Goal: Find specific page/section: Find specific page/section

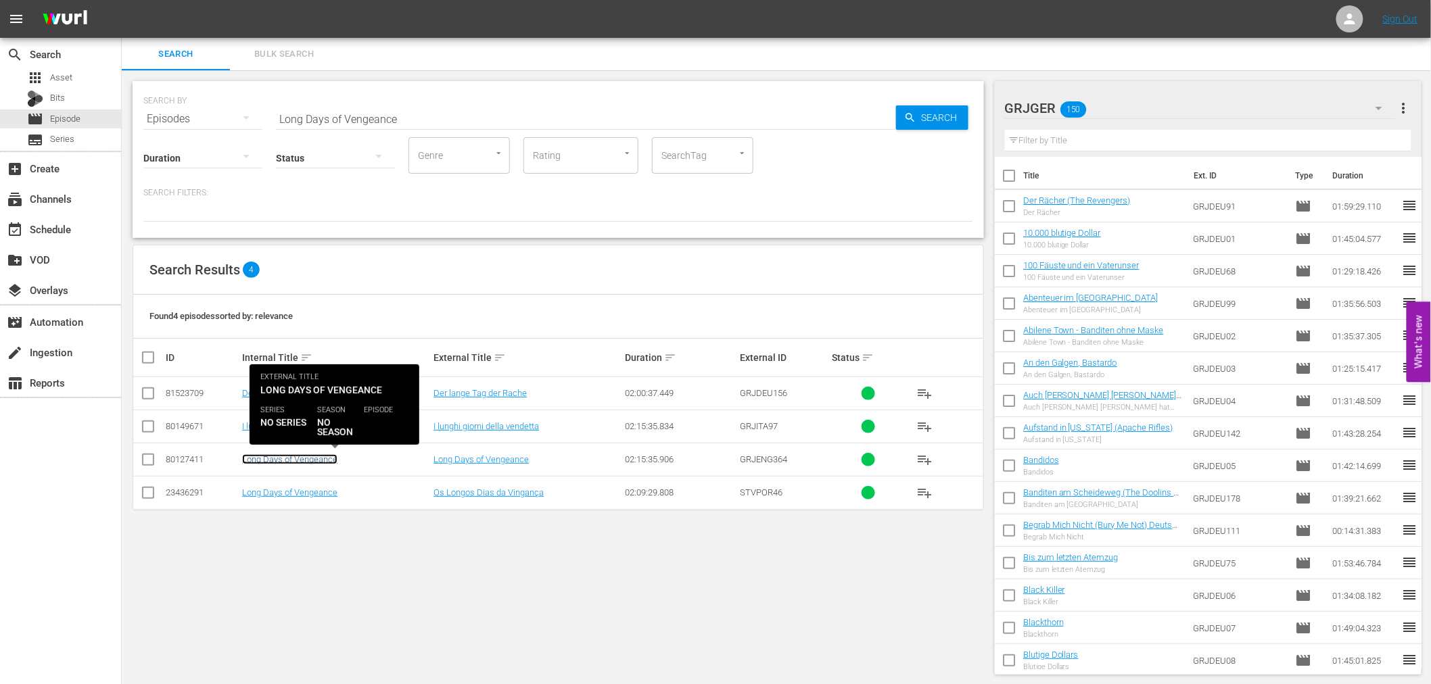
click at [308, 458] on link "Long Days of Vengeance" at bounding box center [289, 459] width 95 height 10
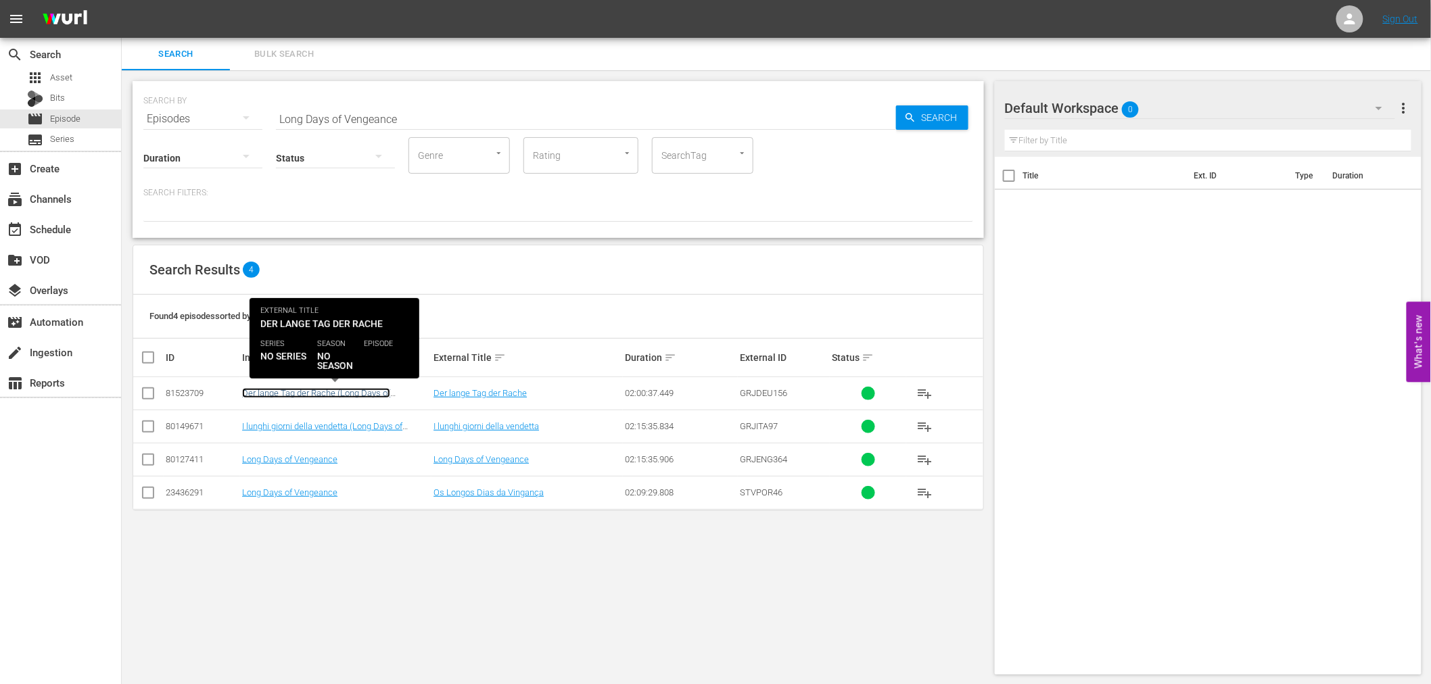
click at [341, 394] on link "Der lange Tag der Rache (Long Days of Vengeance)" at bounding box center [316, 398] width 148 height 20
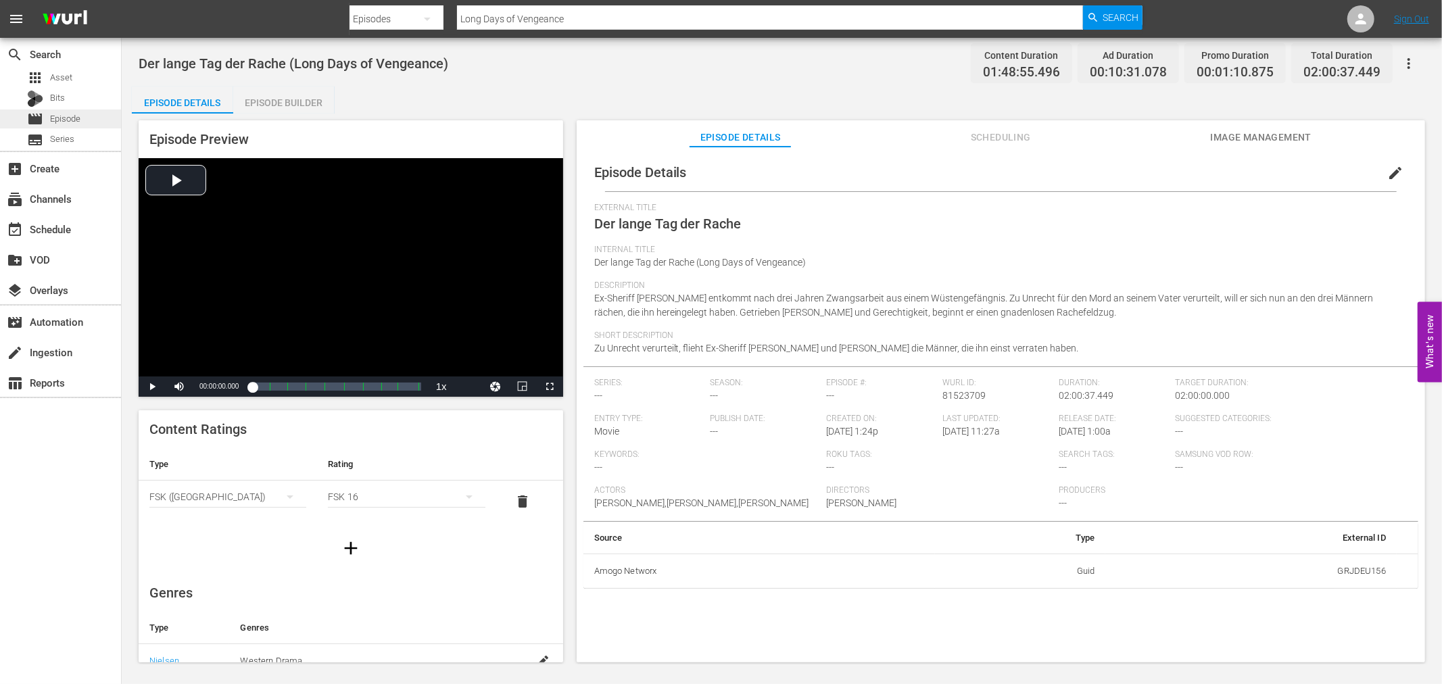
click at [74, 113] on span "Episode" at bounding box center [65, 119] width 30 height 14
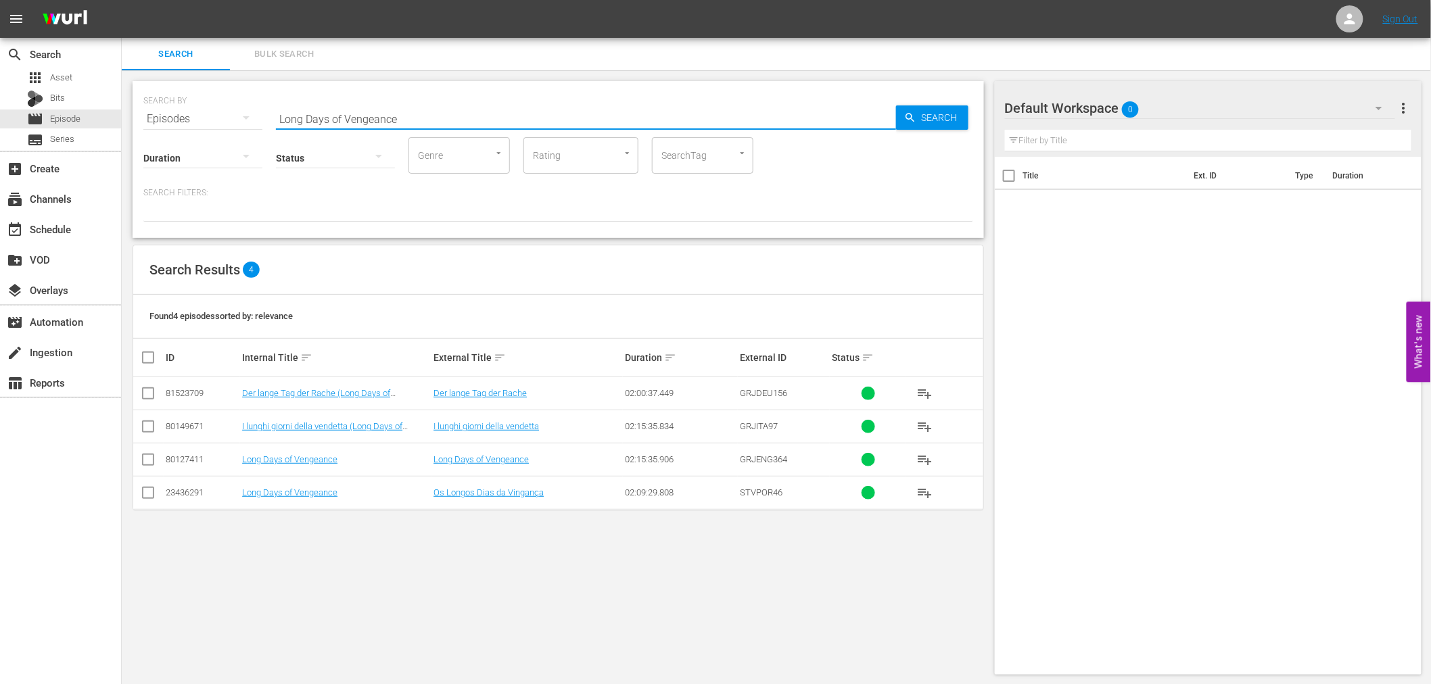
drag, startPoint x: 413, startPoint y: 116, endPoint x: 277, endPoint y: 112, distance: 135.9
click at [277, 112] on input "Long Days of Vengeance" at bounding box center [586, 119] width 620 height 32
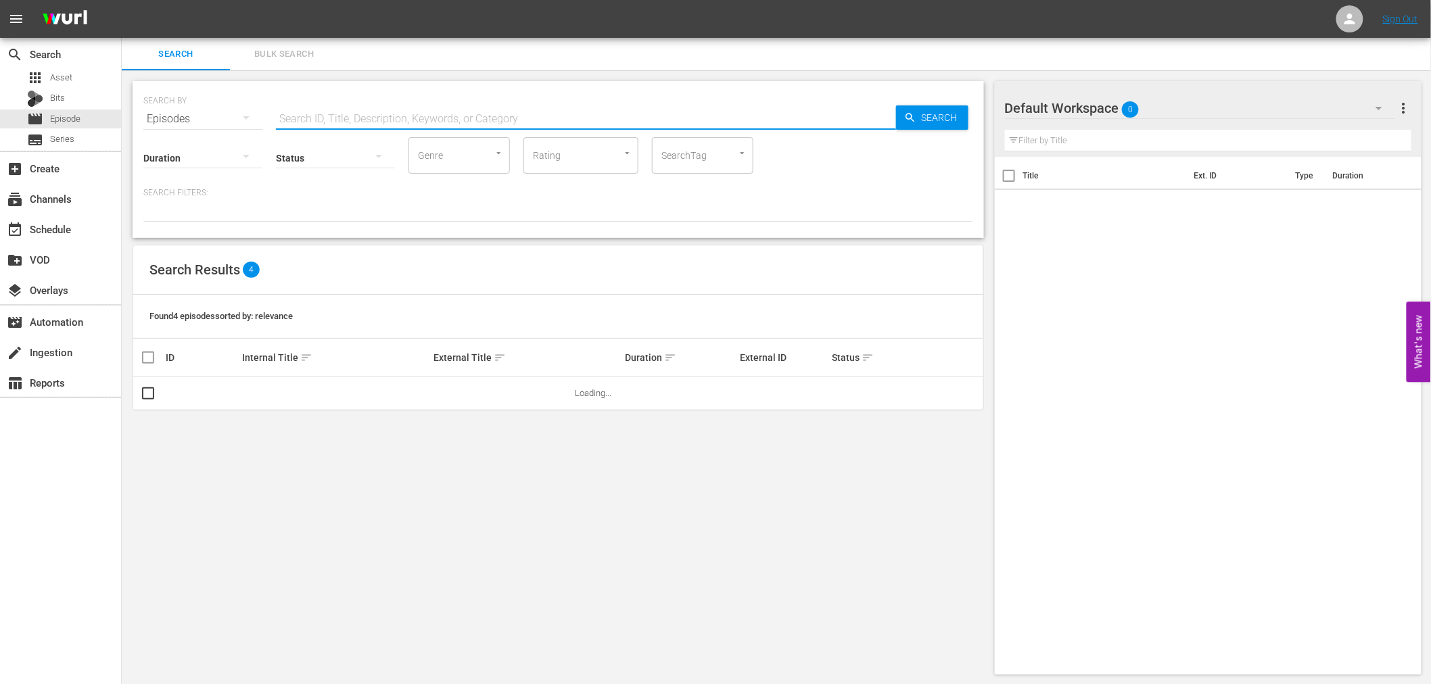
paste input "The Silent Stranger"
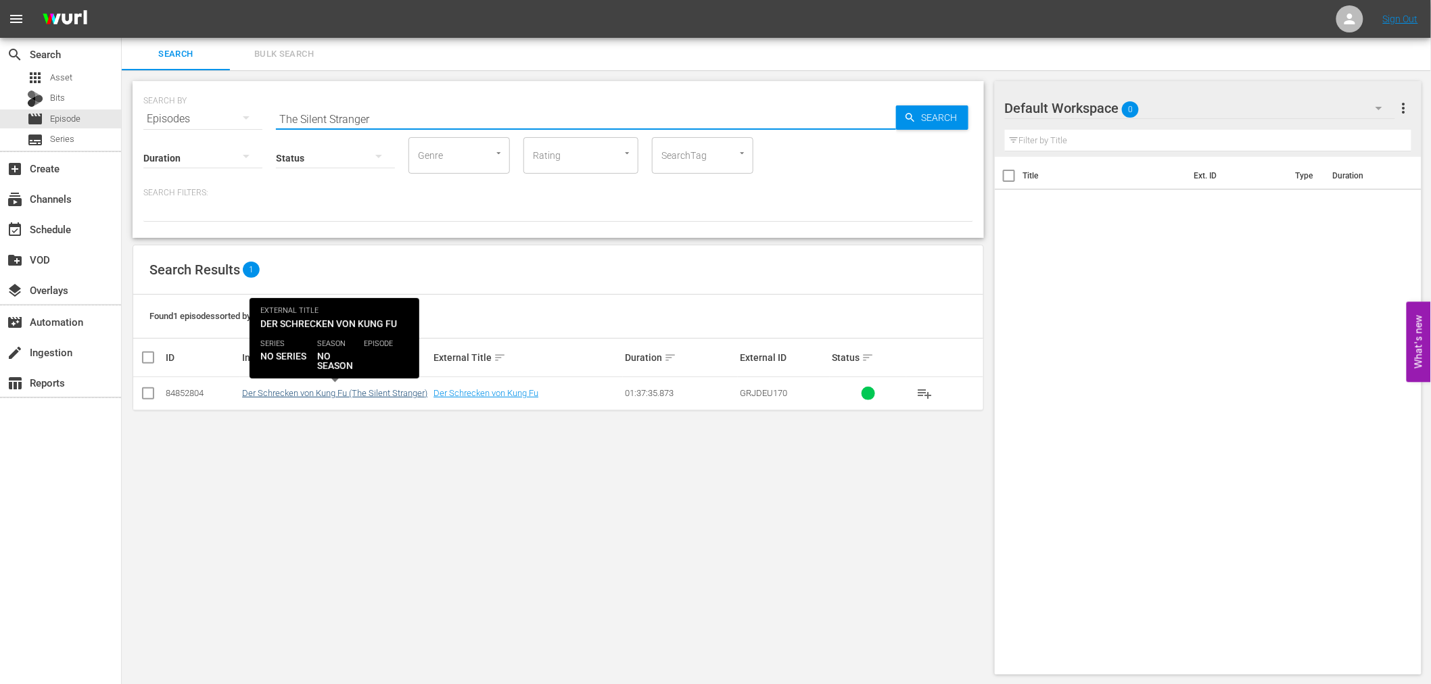
type input "The Silent Stranger"
click at [354, 392] on link "Der Schrecken von Kung Fu (The Silent Stranger)" at bounding box center [334, 393] width 185 height 10
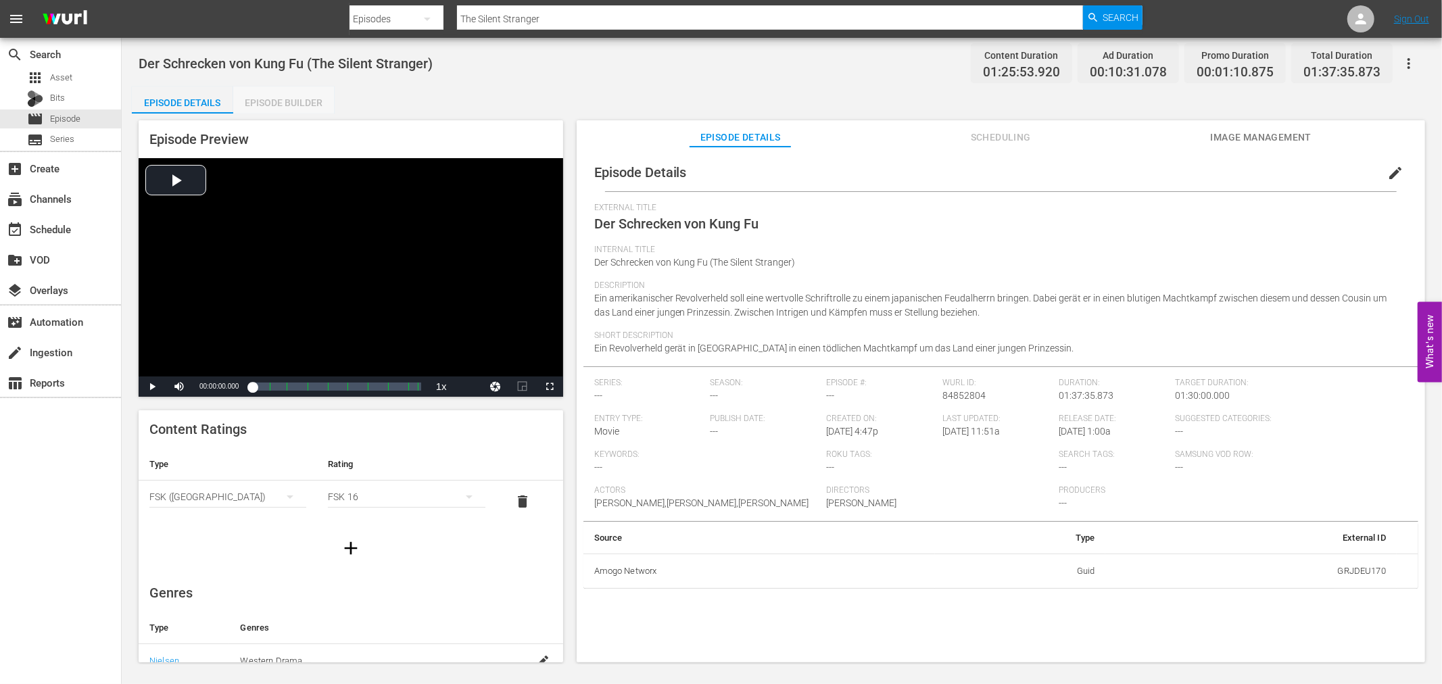
click at [302, 101] on div "Episode Builder" at bounding box center [283, 103] width 101 height 32
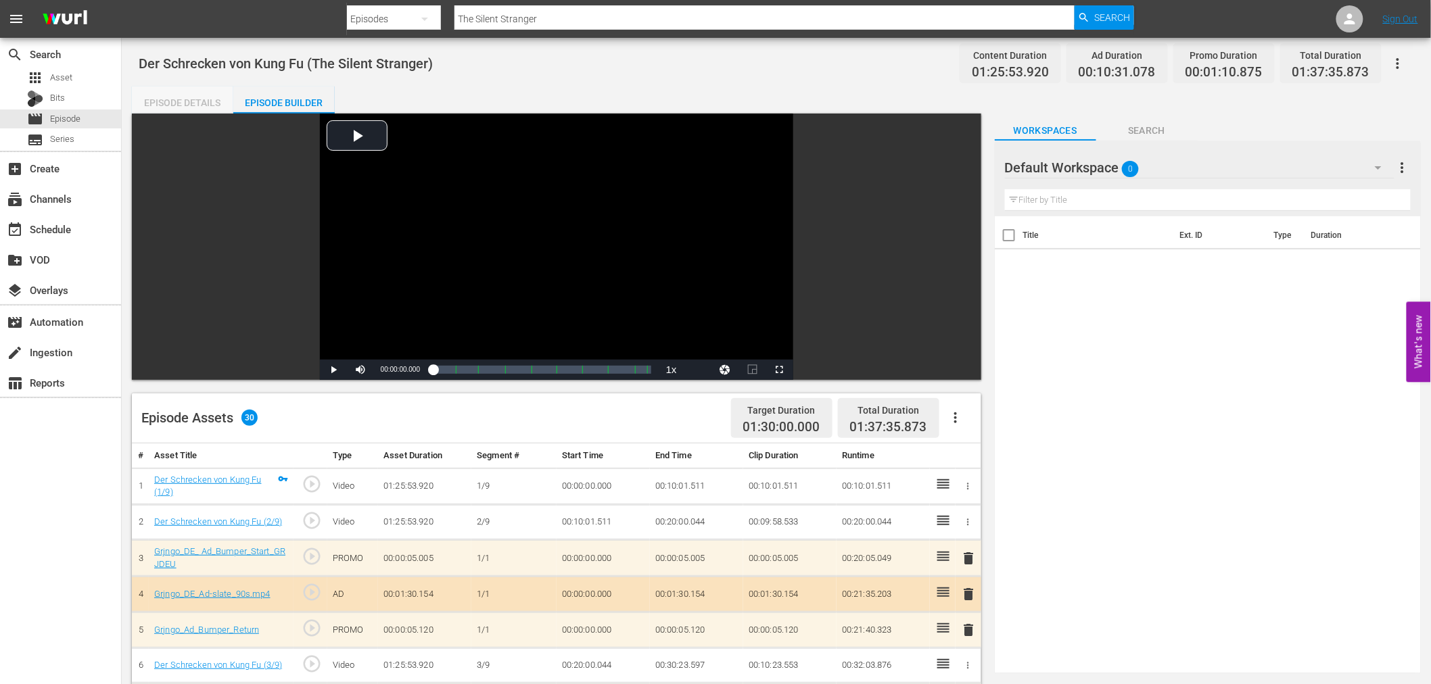
click at [169, 96] on div "Episode Details" at bounding box center [182, 103] width 101 height 32
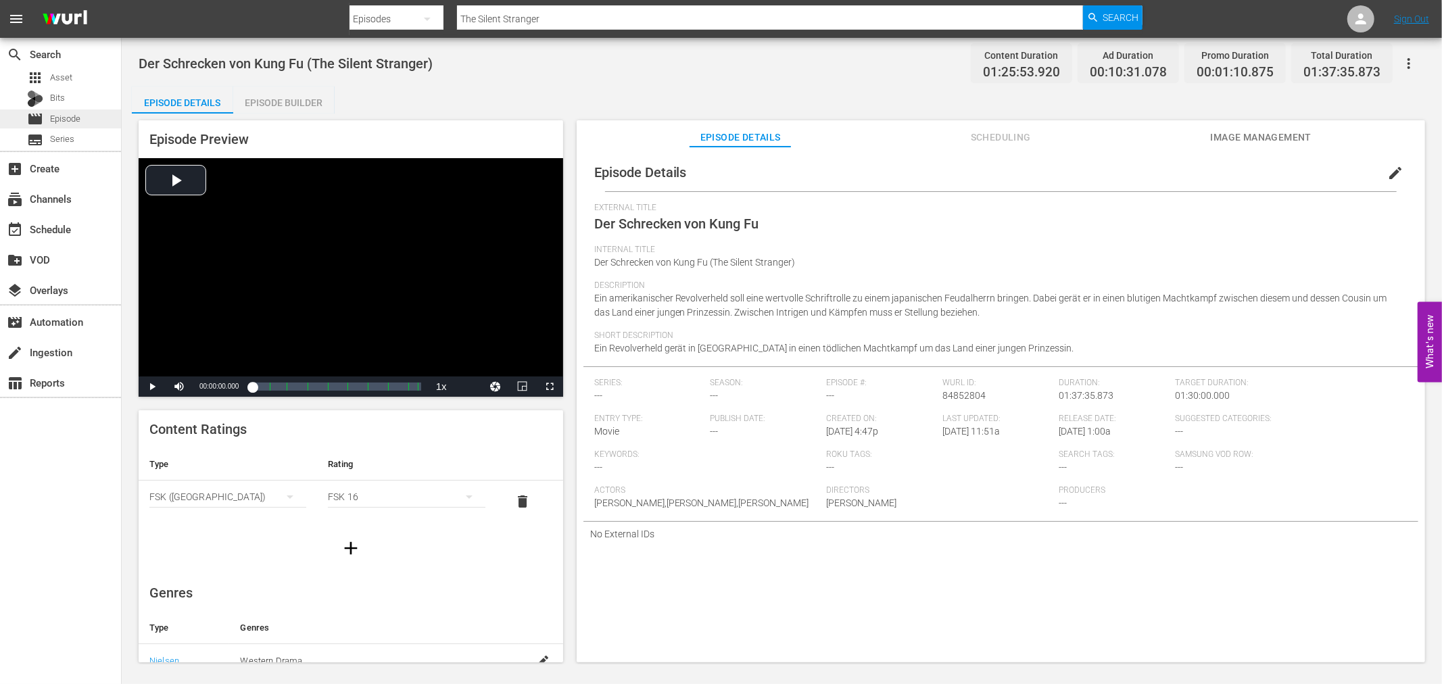
click at [70, 123] on span "Episode" at bounding box center [65, 119] width 30 height 14
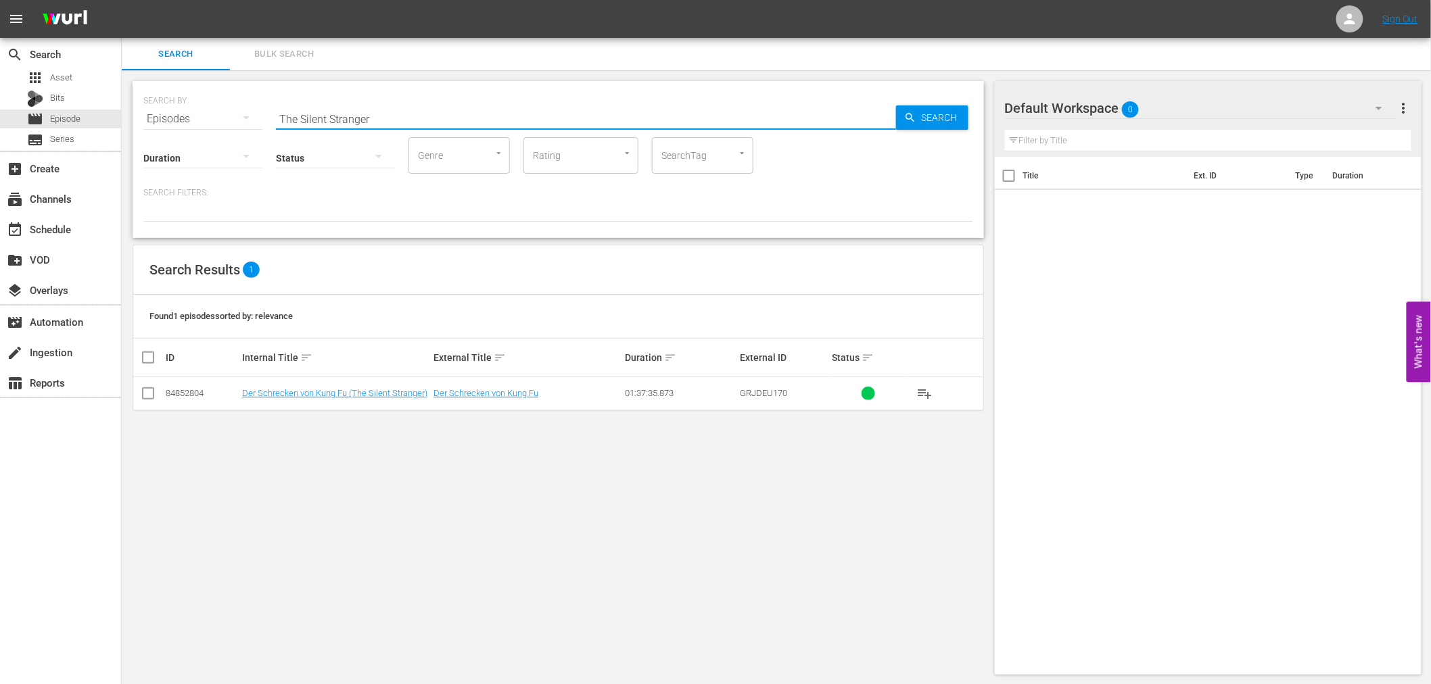
drag, startPoint x: 377, startPoint y: 107, endPoint x: 278, endPoint y: 114, distance: 99.6
click at [278, 114] on input "The Silent Stranger" at bounding box center [586, 119] width 620 height 32
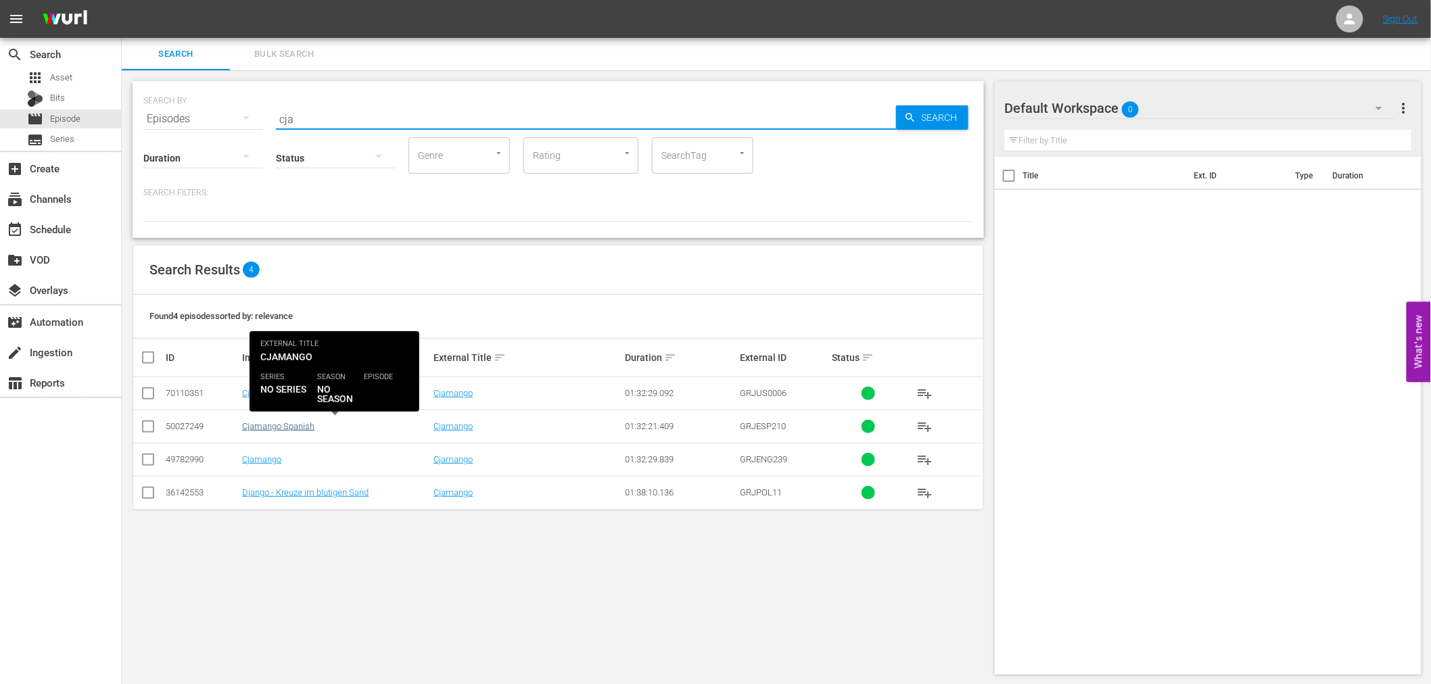
type input "cja"
click at [295, 428] on link "Cjamango Spanish" at bounding box center [278, 426] width 72 height 10
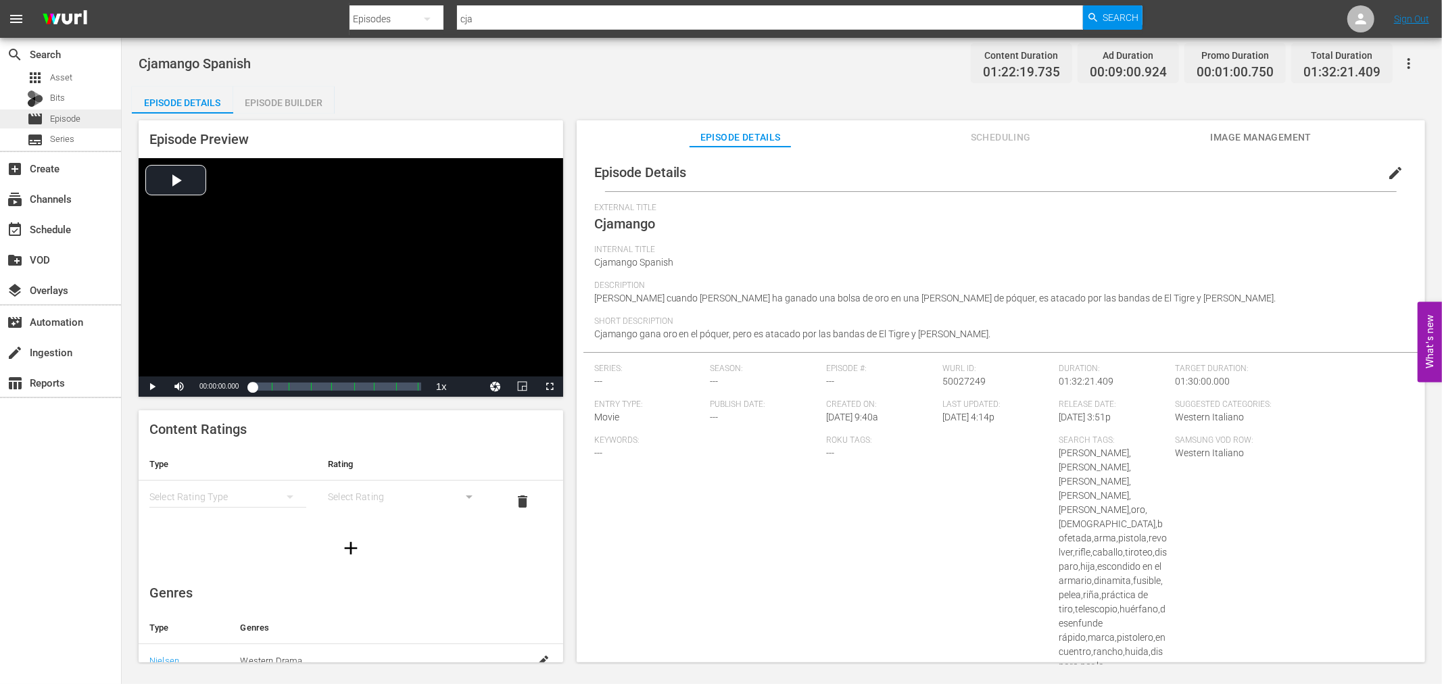
click at [64, 120] on span "Episode" at bounding box center [65, 119] width 30 height 14
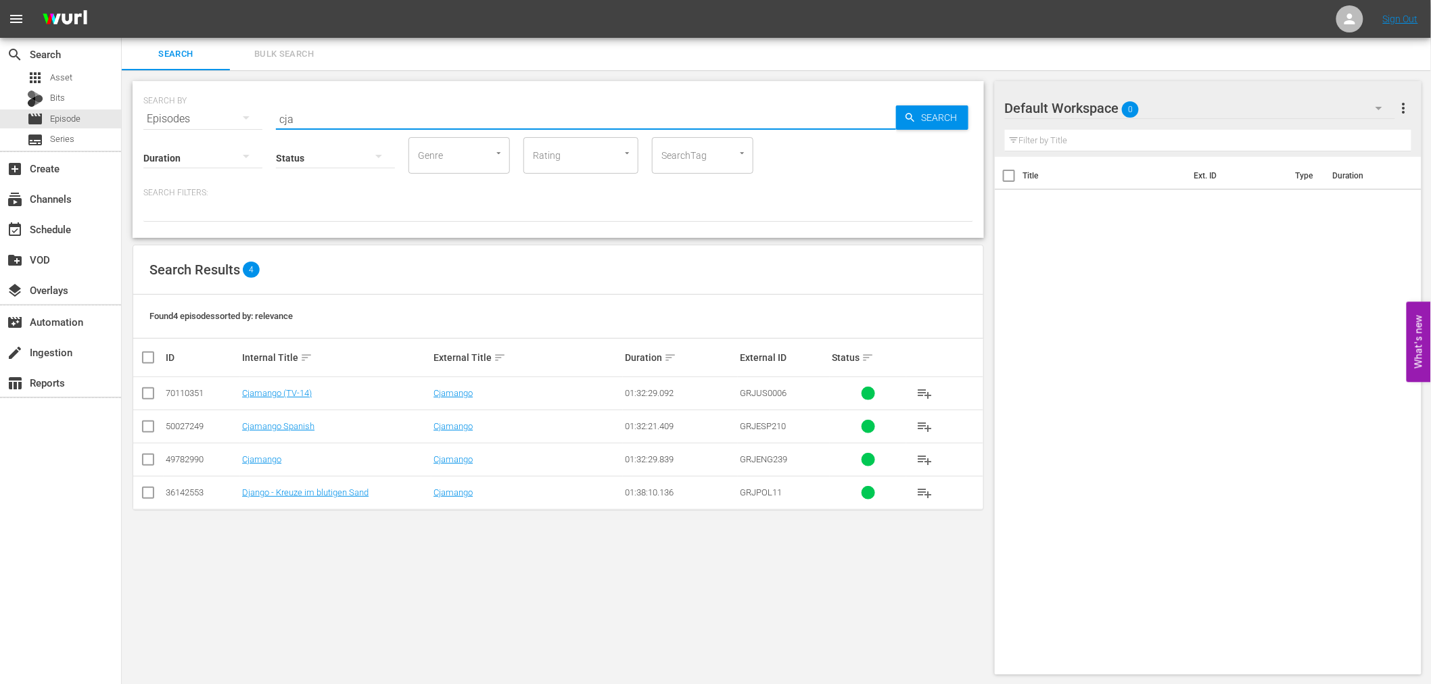
drag, startPoint x: 330, startPoint y: 117, endPoint x: 271, endPoint y: 112, distance: 59.0
click at [271, 112] on div "SEARCH BY Search By Episodes Search ID, Title, Description, Keywords, or Catego…" at bounding box center [558, 111] width 830 height 49
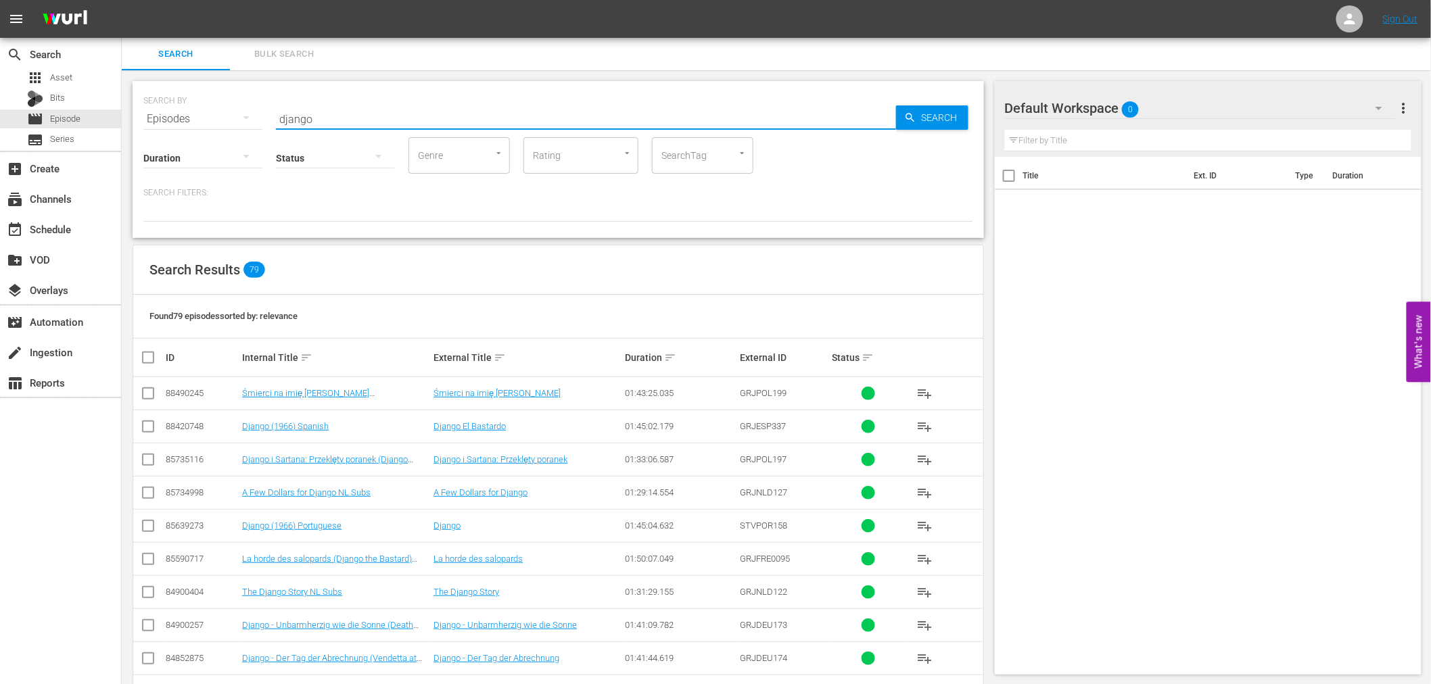
drag, startPoint x: 325, startPoint y: 118, endPoint x: 270, endPoint y: 115, distance: 54.9
click at [270, 115] on div "SEARCH BY Search By Episodes Search ID, Title, Description, Keywords, or Catego…" at bounding box center [558, 111] width 830 height 49
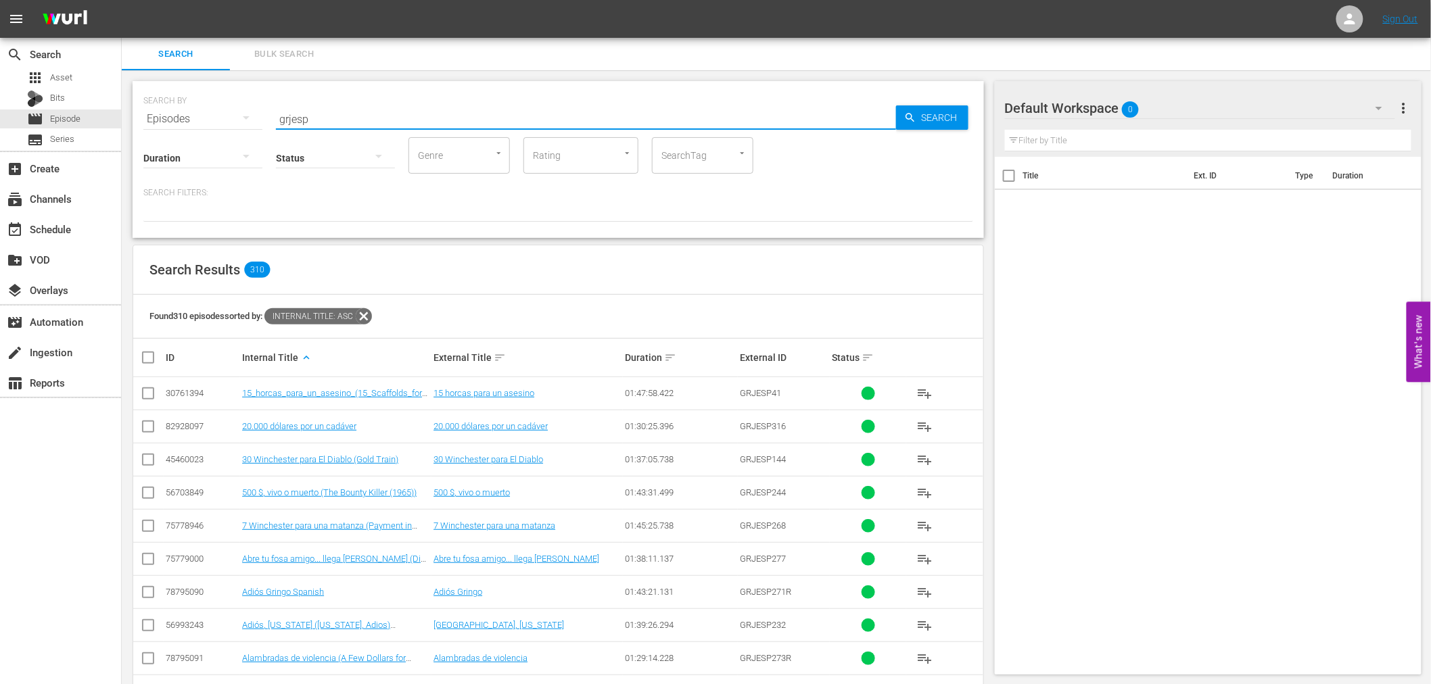
drag, startPoint x: 333, startPoint y: 115, endPoint x: 268, endPoint y: 104, distance: 65.1
click at [268, 104] on div "SEARCH BY Search By Episodes Search ID, Title, Description, Keywords, or Catego…" at bounding box center [558, 111] width 830 height 49
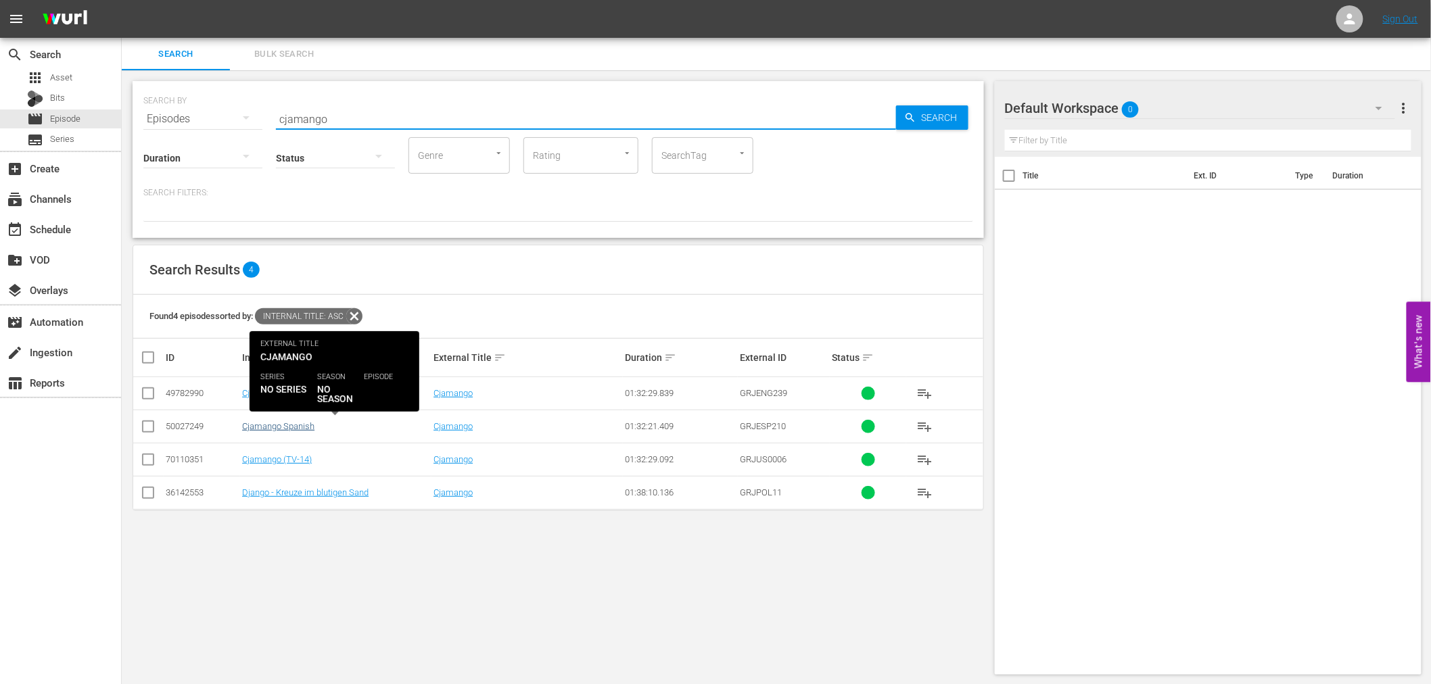
type input "cjamango"
click at [269, 426] on link "Cjamango Spanish" at bounding box center [278, 426] width 72 height 10
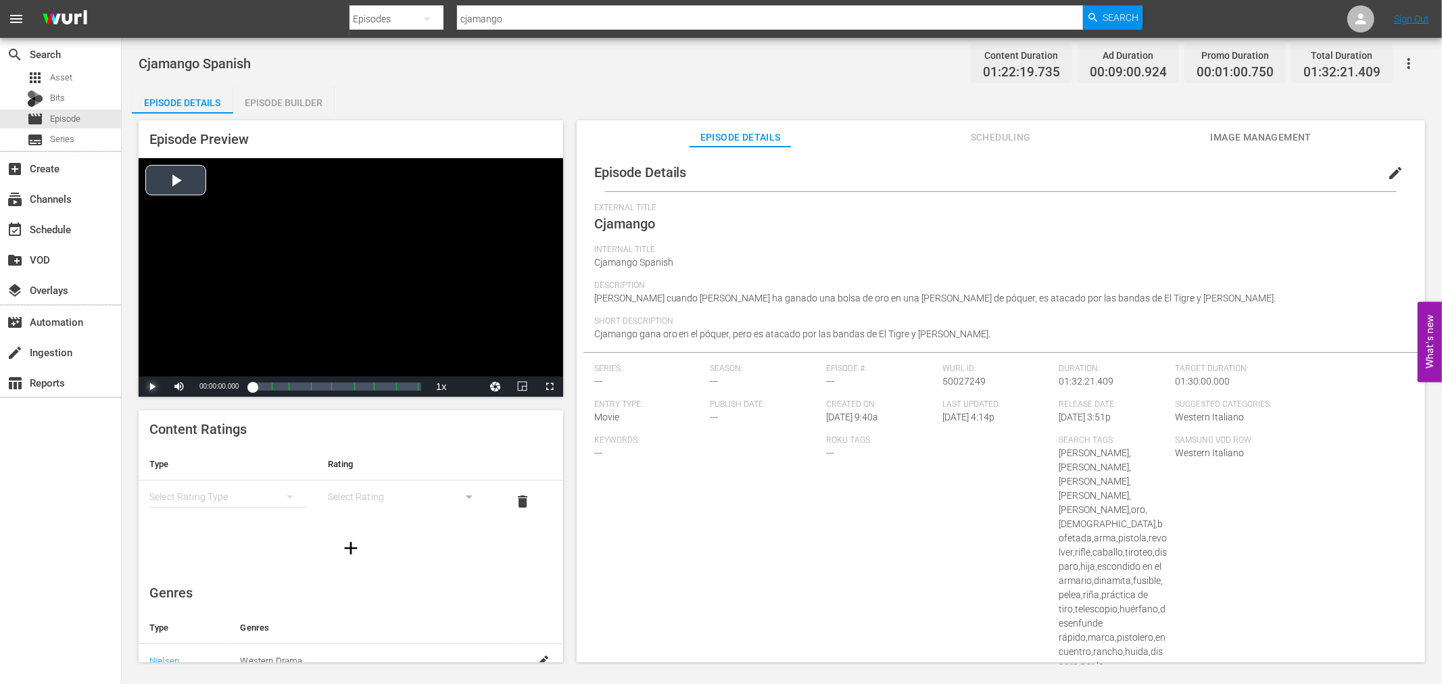
click at [152, 387] on span "Video Player" at bounding box center [152, 387] width 0 height 0
drag, startPoint x: 254, startPoint y: 389, endPoint x: 282, endPoint y: 393, distance: 28.0
click at [282, 393] on div "00:16:38.665" at bounding box center [267, 387] width 30 height 14
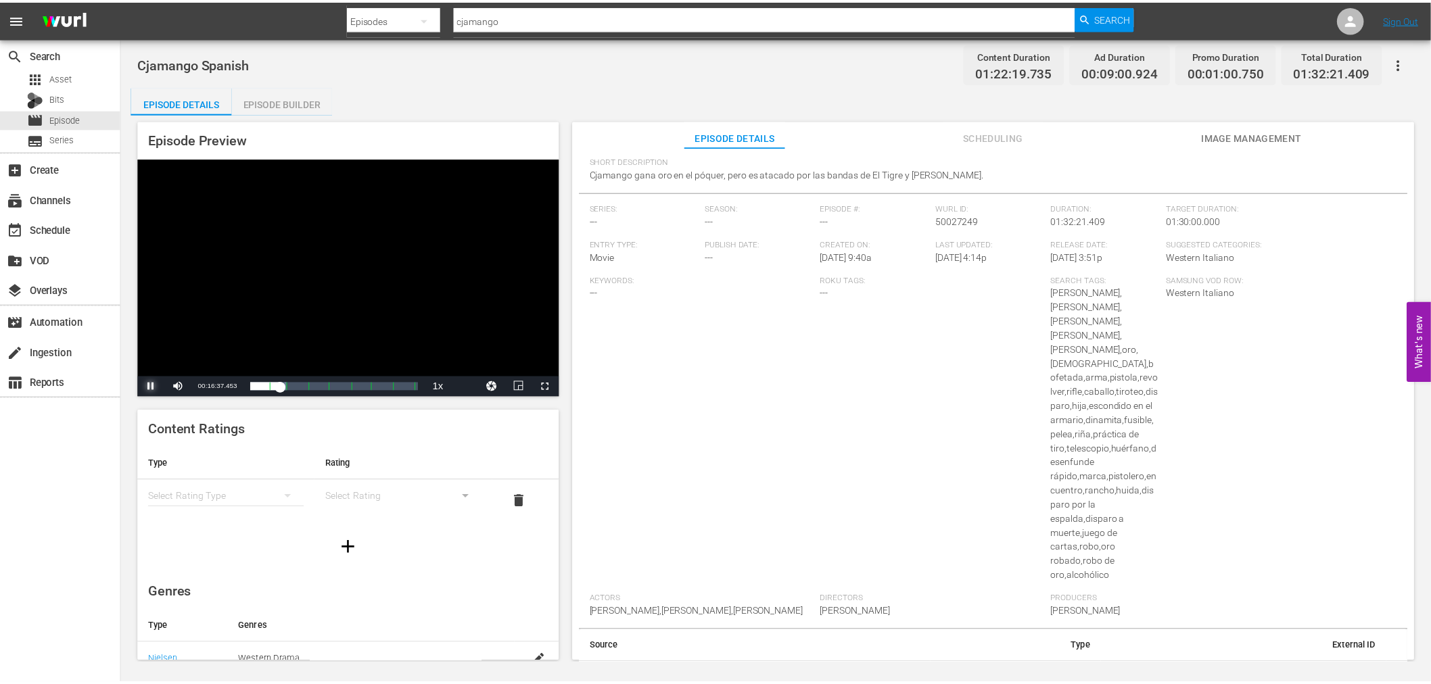
scroll to position [161, 0]
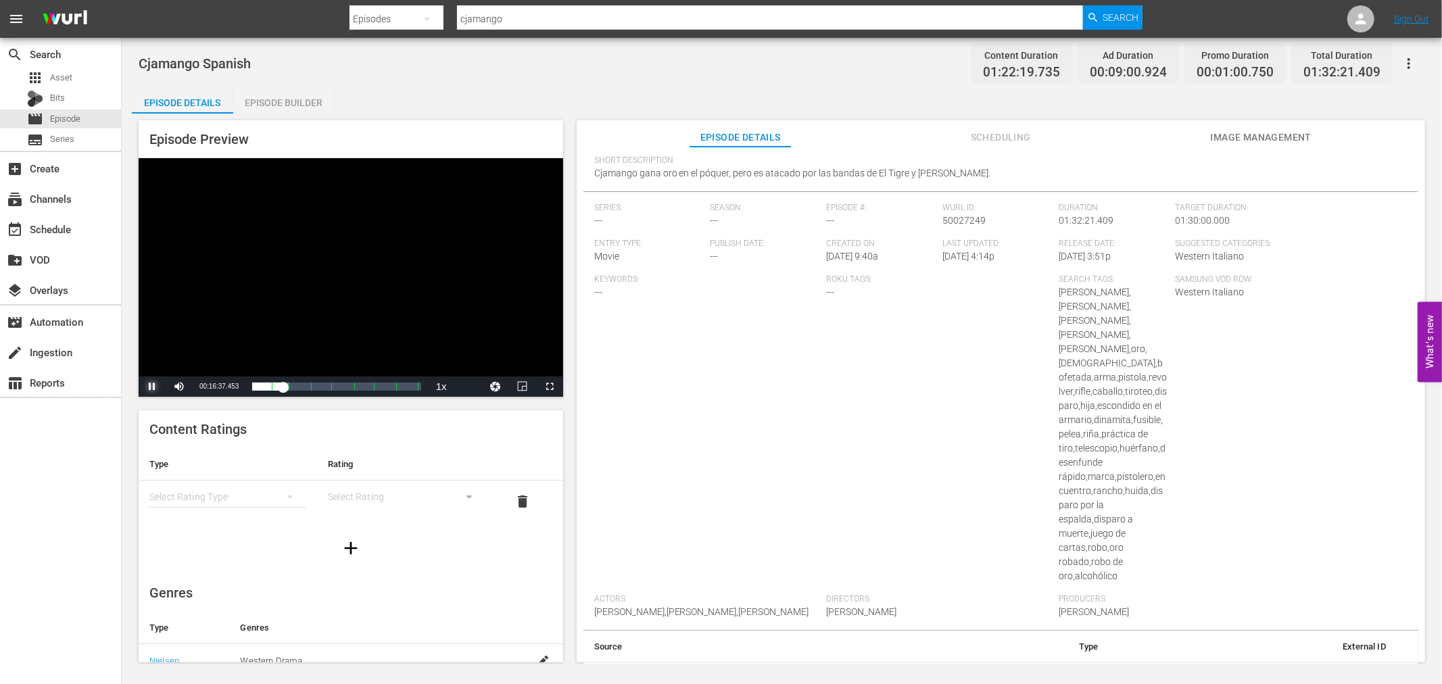
click at [152, 387] on span "Video Player" at bounding box center [152, 387] width 0 height 0
click at [86, 124] on div "movie Episode" at bounding box center [60, 119] width 121 height 19
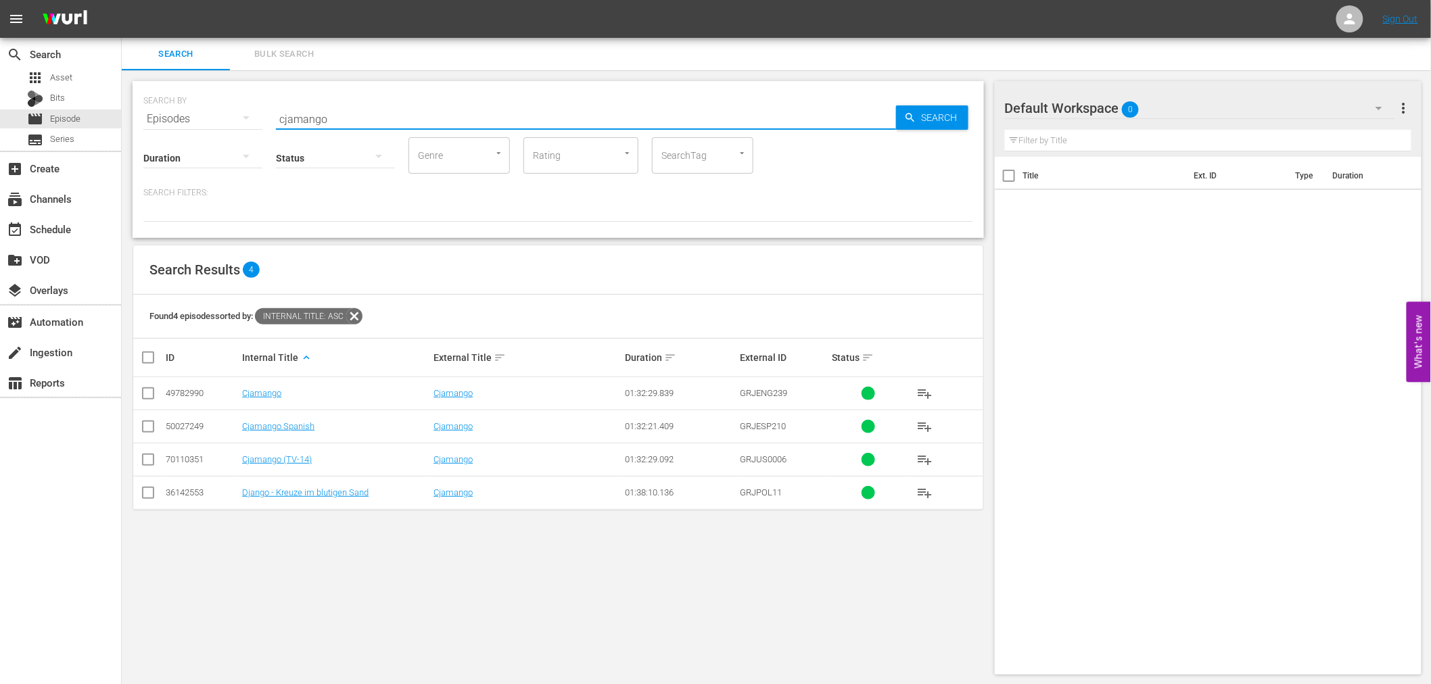
drag, startPoint x: 346, startPoint y: 117, endPoint x: 274, endPoint y: 116, distance: 71.7
click at [274, 116] on div "SEARCH BY Search By Episodes Search ID, Title, Description, Keywords, or Catego…" at bounding box center [558, 111] width 830 height 49
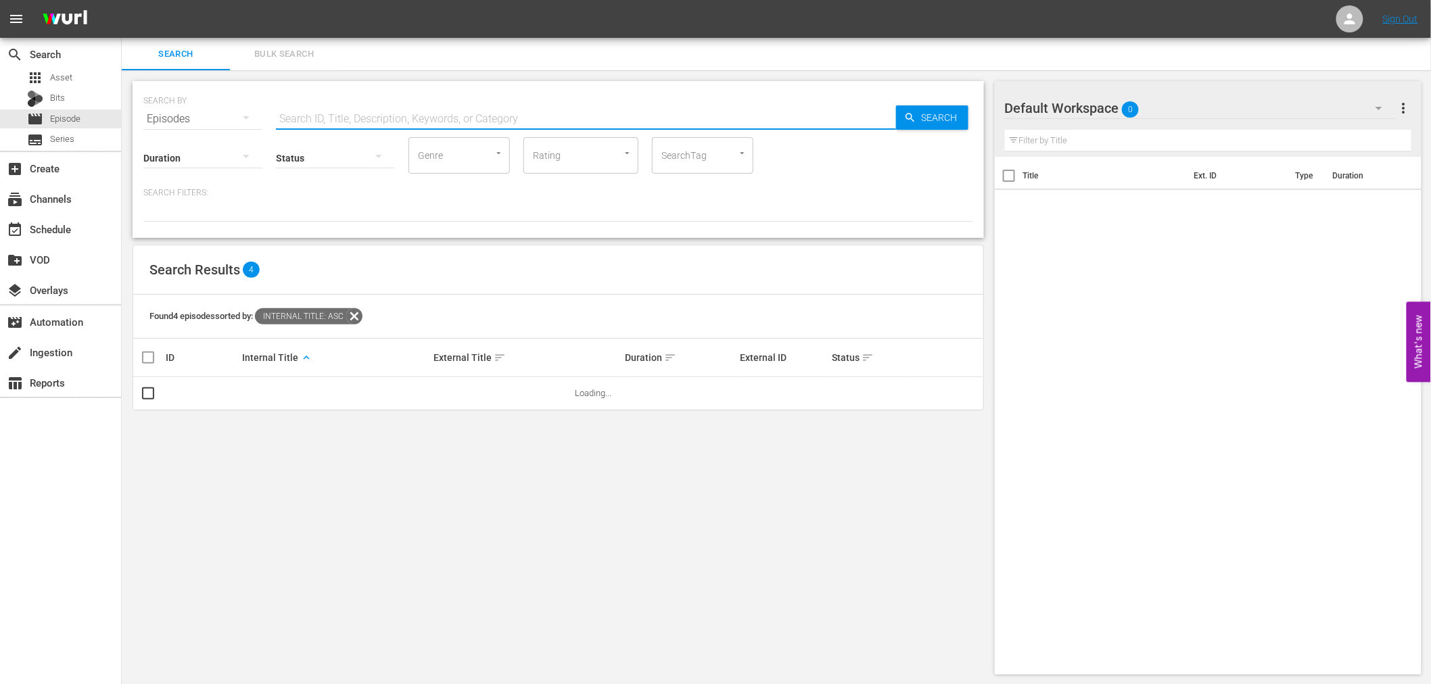
paste input "Don't Wait, Django... Shoot!"
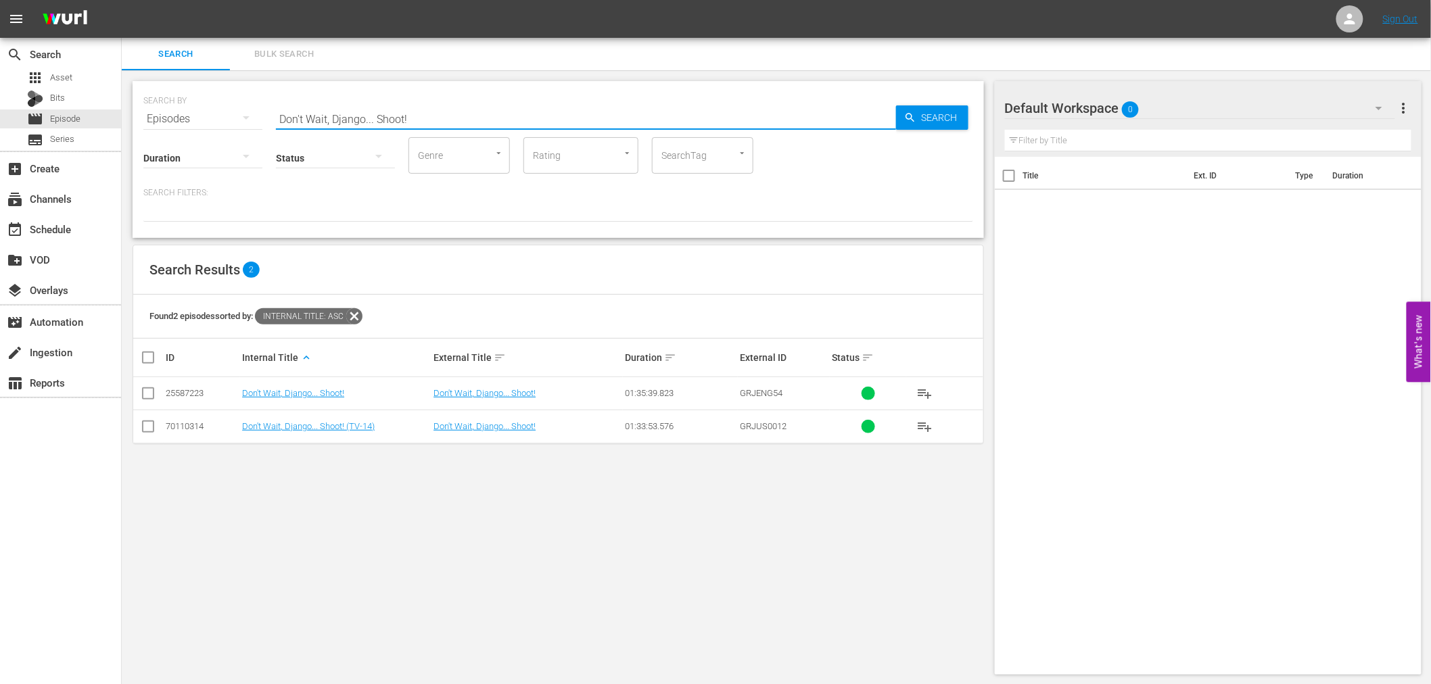
type input "Don't Wait, Django... Shoot!"
drag, startPoint x: 423, startPoint y: 113, endPoint x: 275, endPoint y: 112, distance: 147.4
click at [276, 112] on input "Don't Wait, Django... Shoot!" at bounding box center [586, 119] width 620 height 32
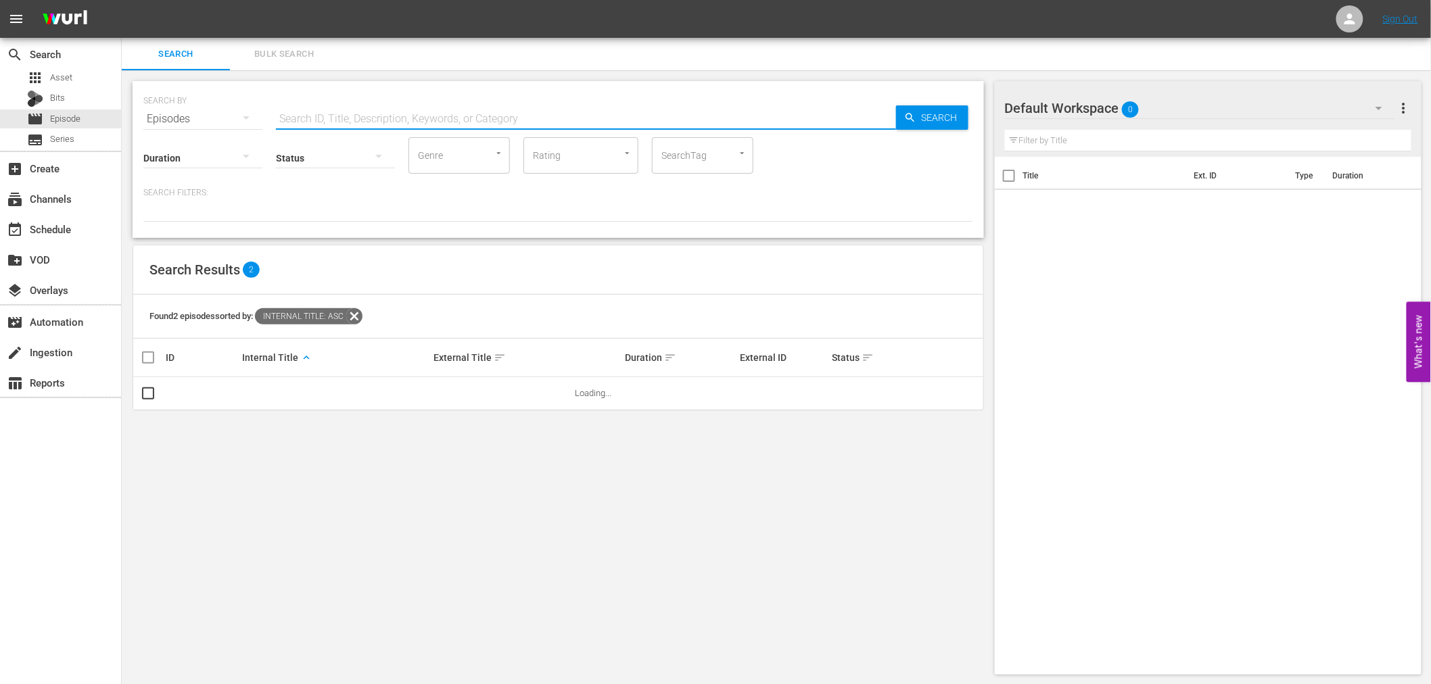
paste input "No esperes Django... ¡dispara!"
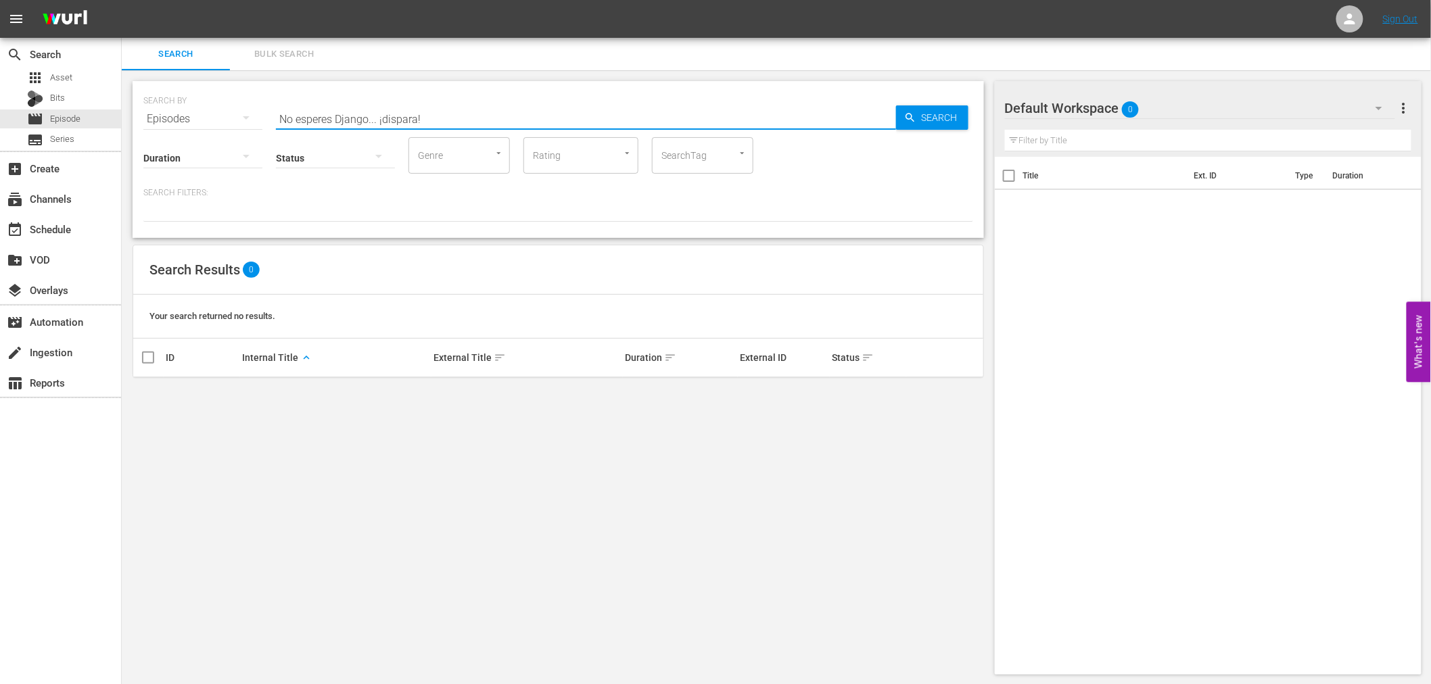
type input "No esperes Django... ¡dispara!"
click at [441, 102] on div "SEARCH BY Search By Episodes Search ID, Title, Description, Keywords, or Catego…" at bounding box center [558, 111] width 830 height 49
drag, startPoint x: 440, startPoint y: 111, endPoint x: 276, endPoint y: 114, distance: 164.3
click at [276, 115] on input "No esperes Django... ¡dispara!" at bounding box center [586, 119] width 620 height 32
paste input "Django - Si Quieres vivir, Dispara!"
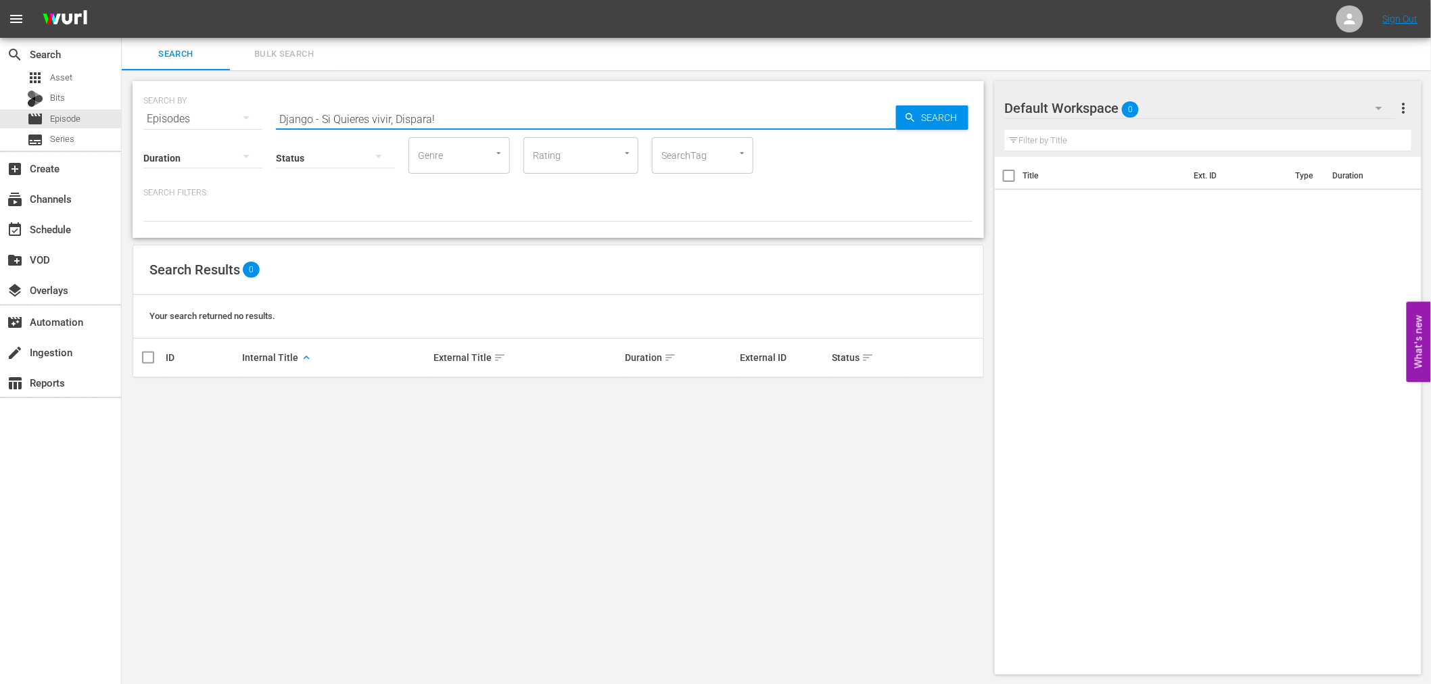
type input "Django - Si Quieres vivir, Dispara!"
drag, startPoint x: 420, startPoint y: 110, endPoint x: 280, endPoint y: 107, distance: 140.0
click at [280, 107] on input "Django - Si Quieres vivir, Dispara!" at bounding box center [586, 119] width 620 height 32
paste input "Vendetta at Dawn"
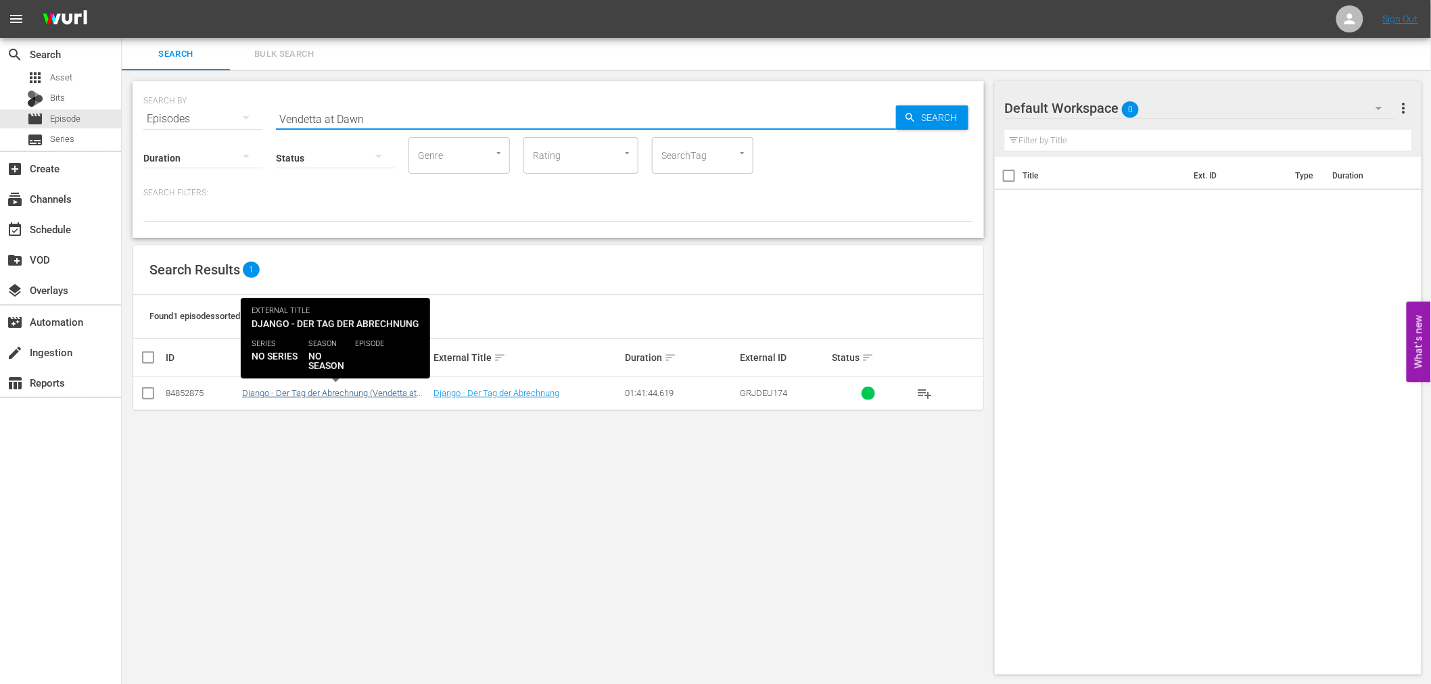
type input "Vendetta at Dawn"
click at [361, 393] on link "Django - Der Tag der Abrechnung (Vendetta at Dawn)" at bounding box center [329, 398] width 174 height 20
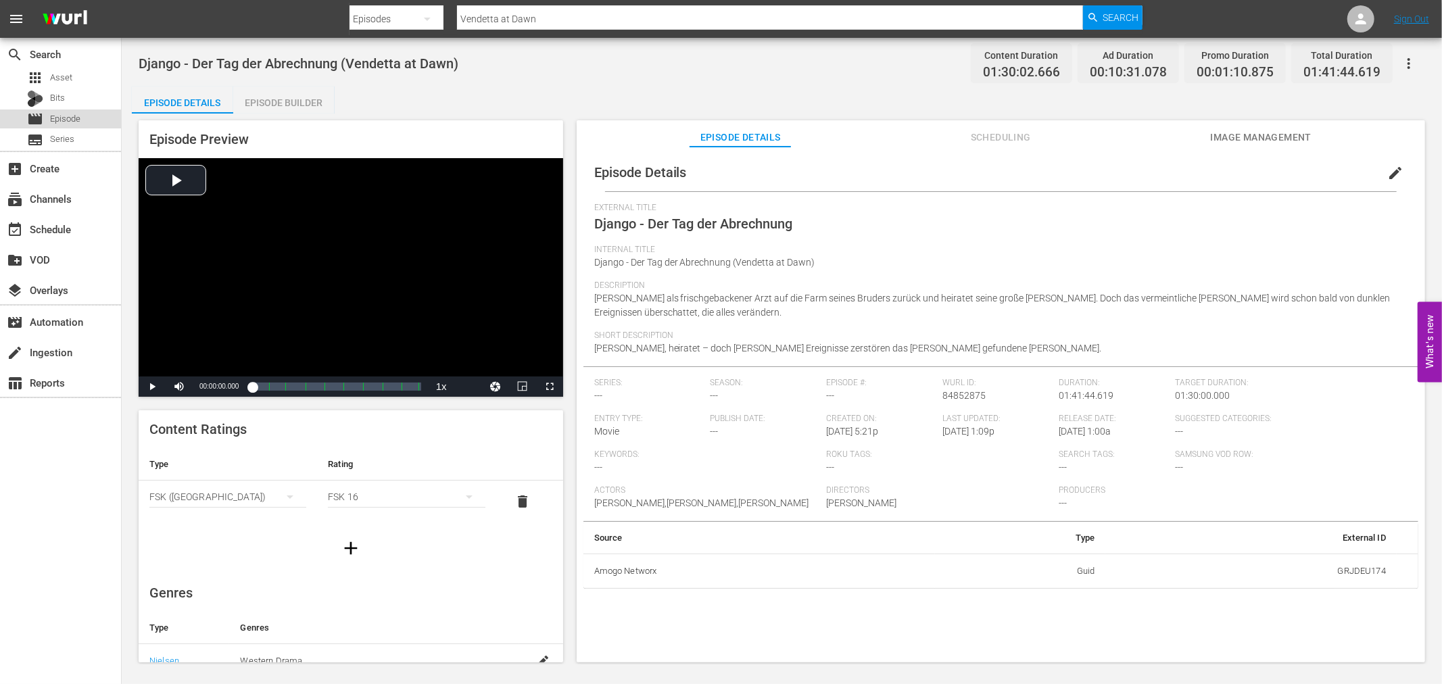
click at [56, 120] on span "Episode" at bounding box center [65, 119] width 30 height 14
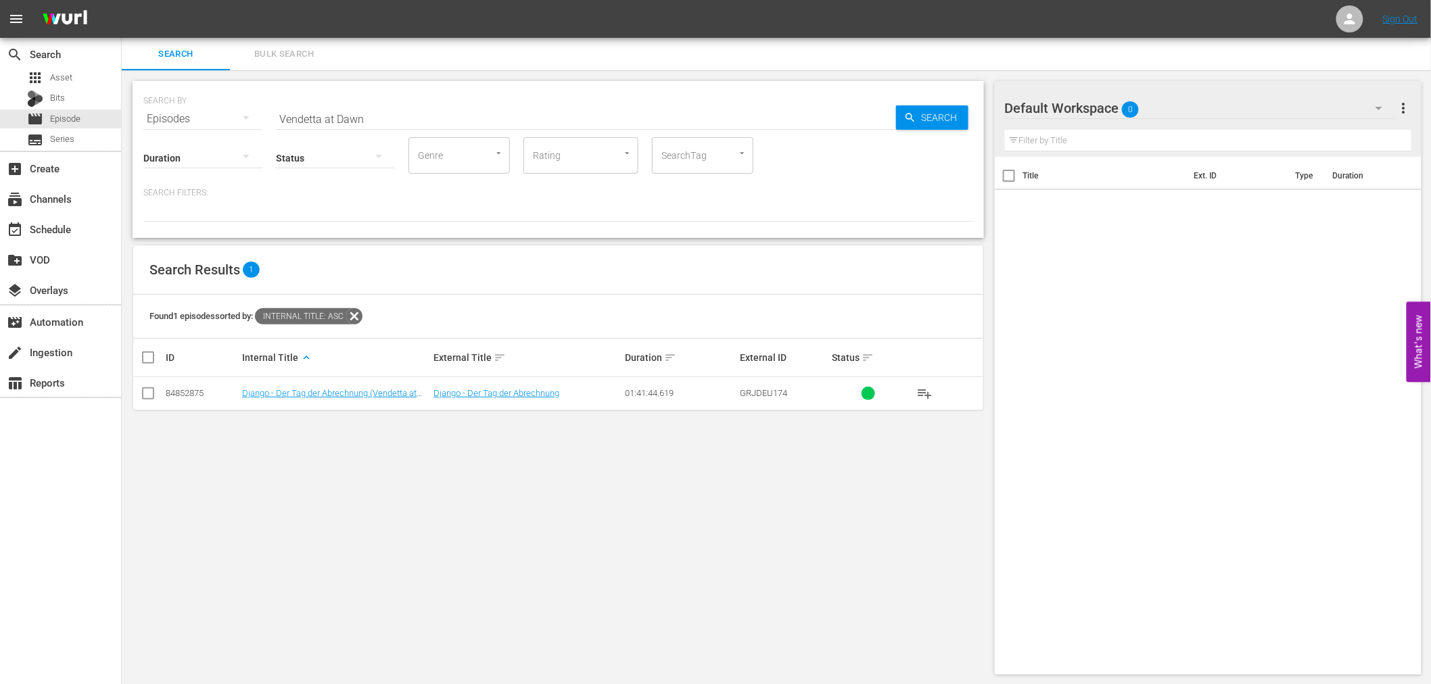
click at [1381, 108] on icon "button" at bounding box center [1378, 108] width 7 height 3
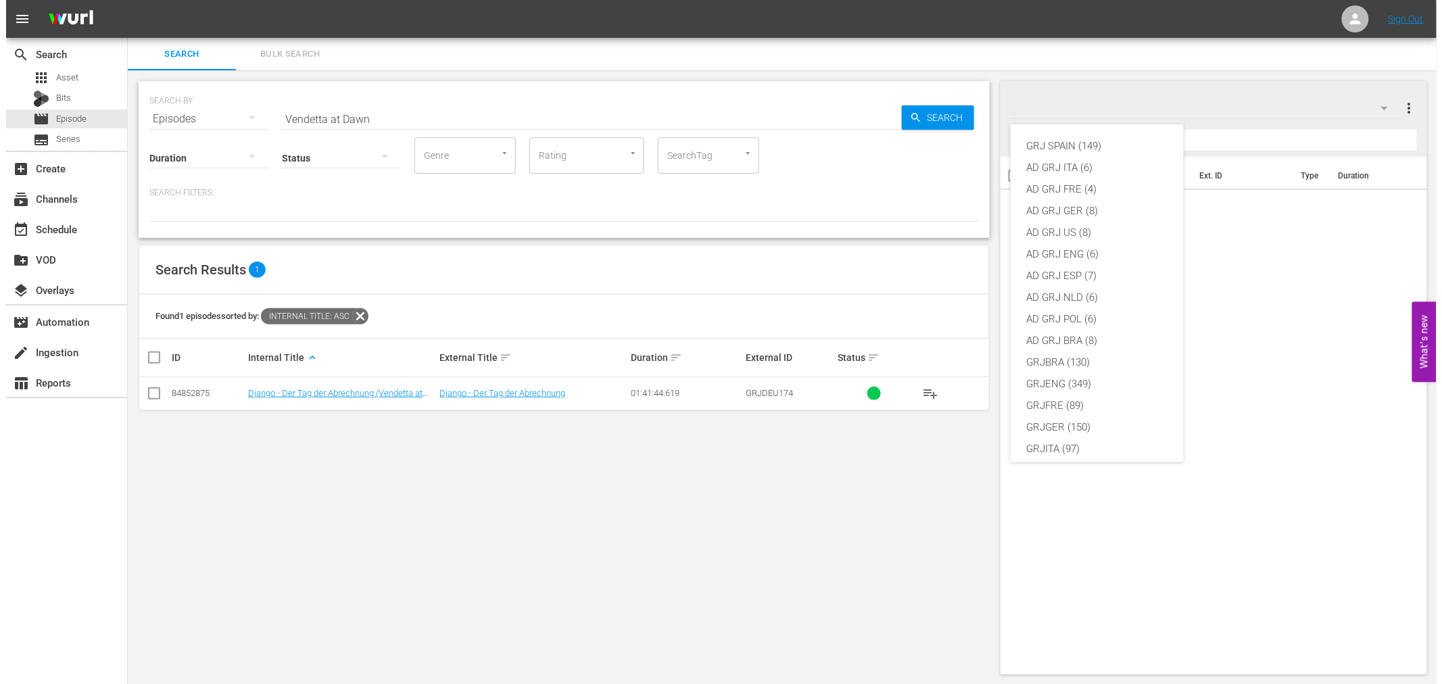
scroll to position [116, 0]
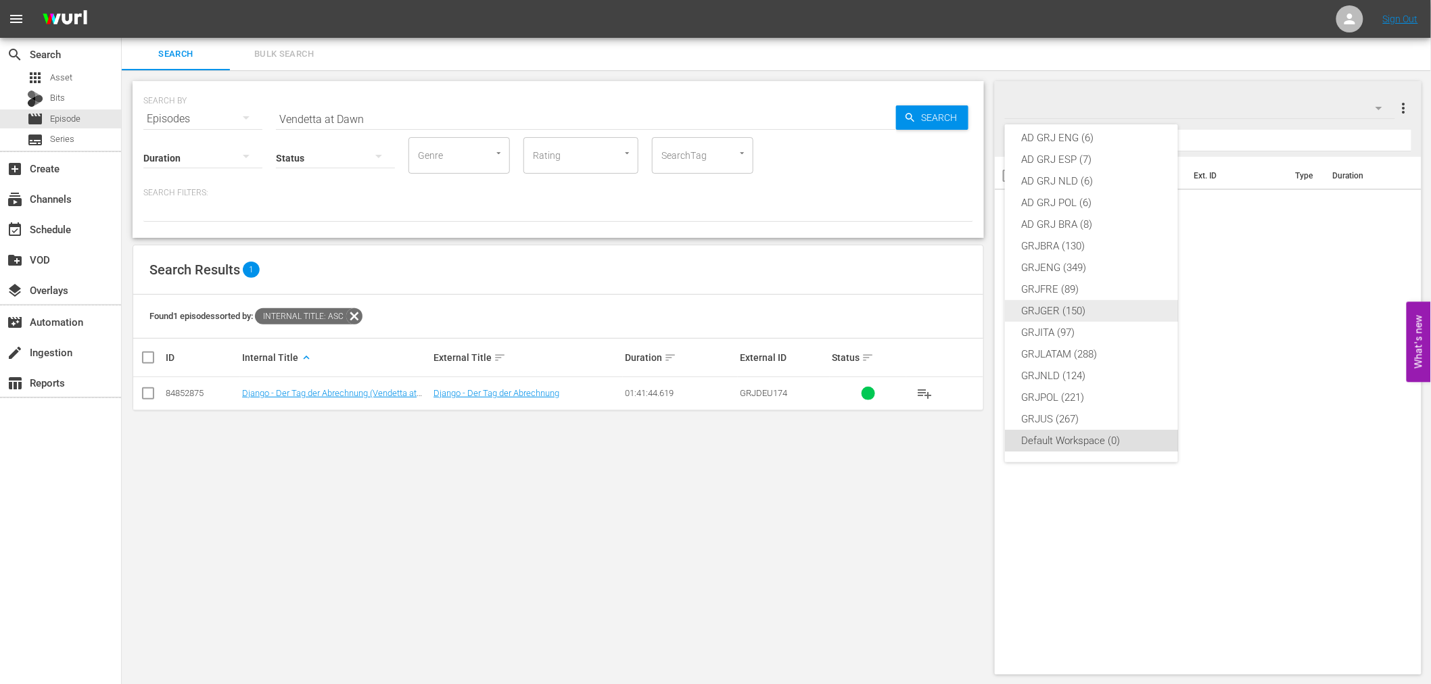
click at [1065, 314] on div "GRJGER (150)" at bounding box center [1091, 311] width 141 height 22
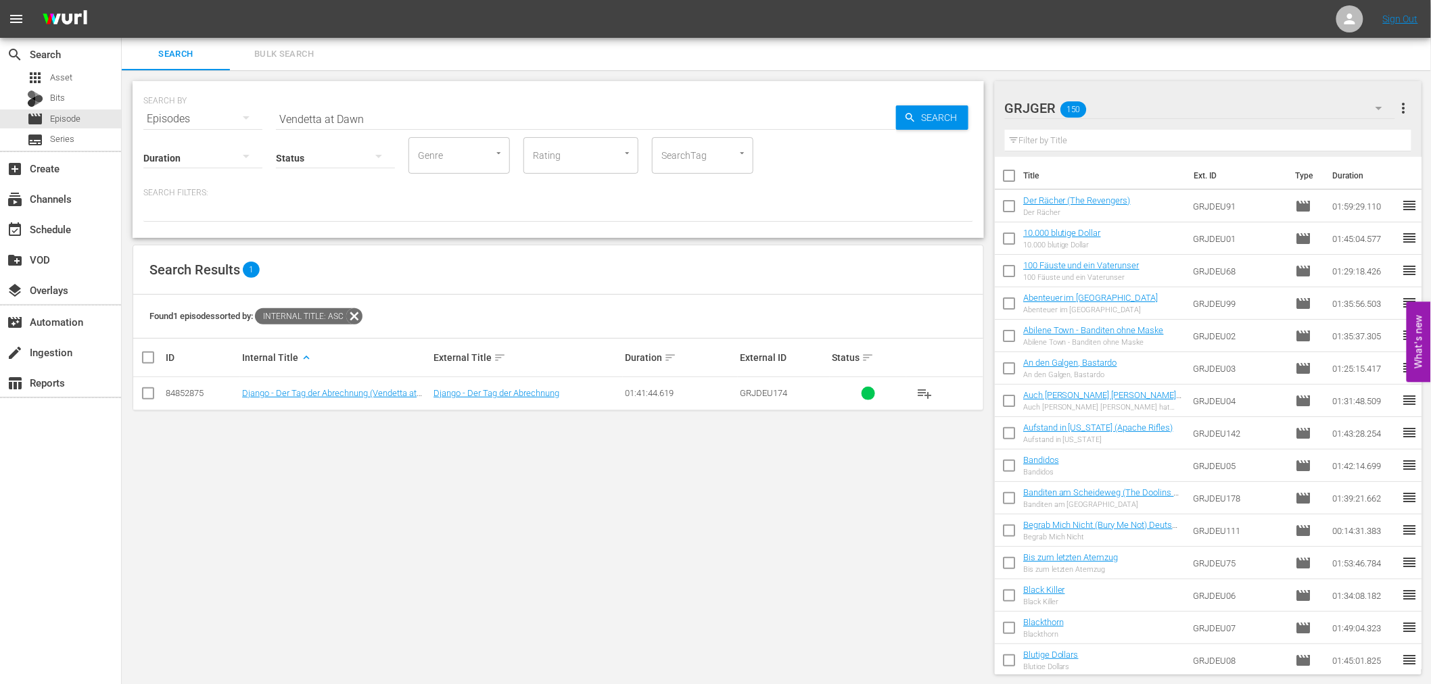
click at [1046, 140] on input "text" at bounding box center [1208, 141] width 407 height 22
paste input "Five Guns to Tombstone"
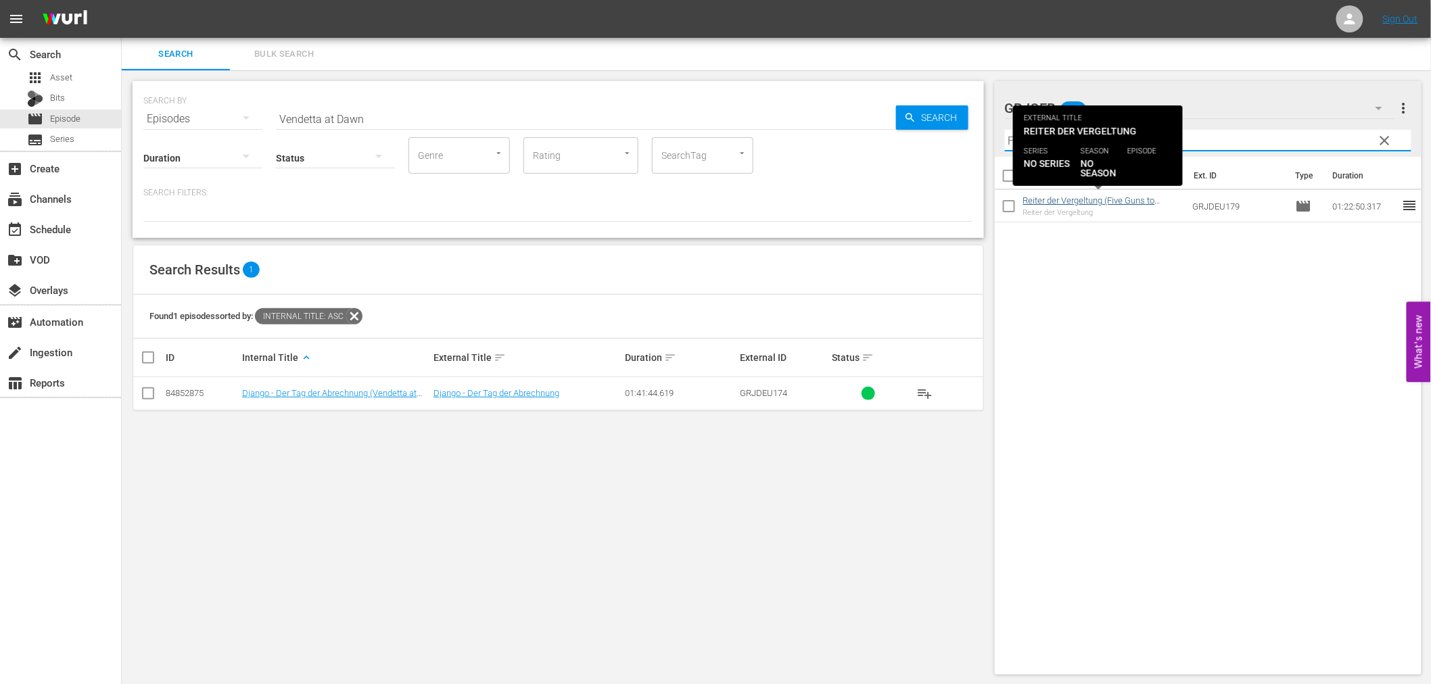
type input "Five Guns to Tombstone"
click at [1096, 195] on link "Reiter der Vergeltung (Five Guns to Tombstone) Colorized" at bounding box center [1089, 205] width 132 height 20
